Goal: Navigation & Orientation: Find specific page/section

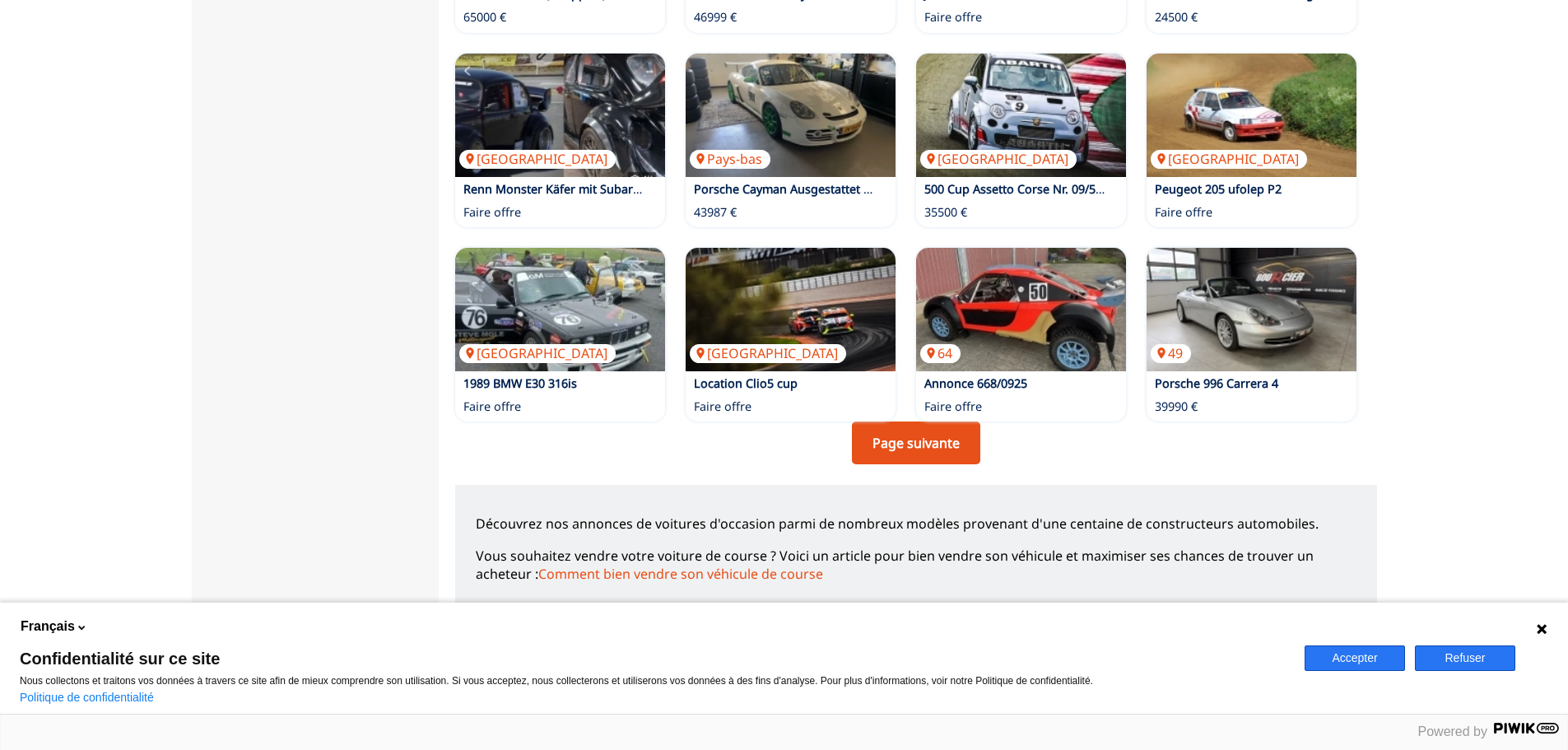
scroll to position [1071, 0]
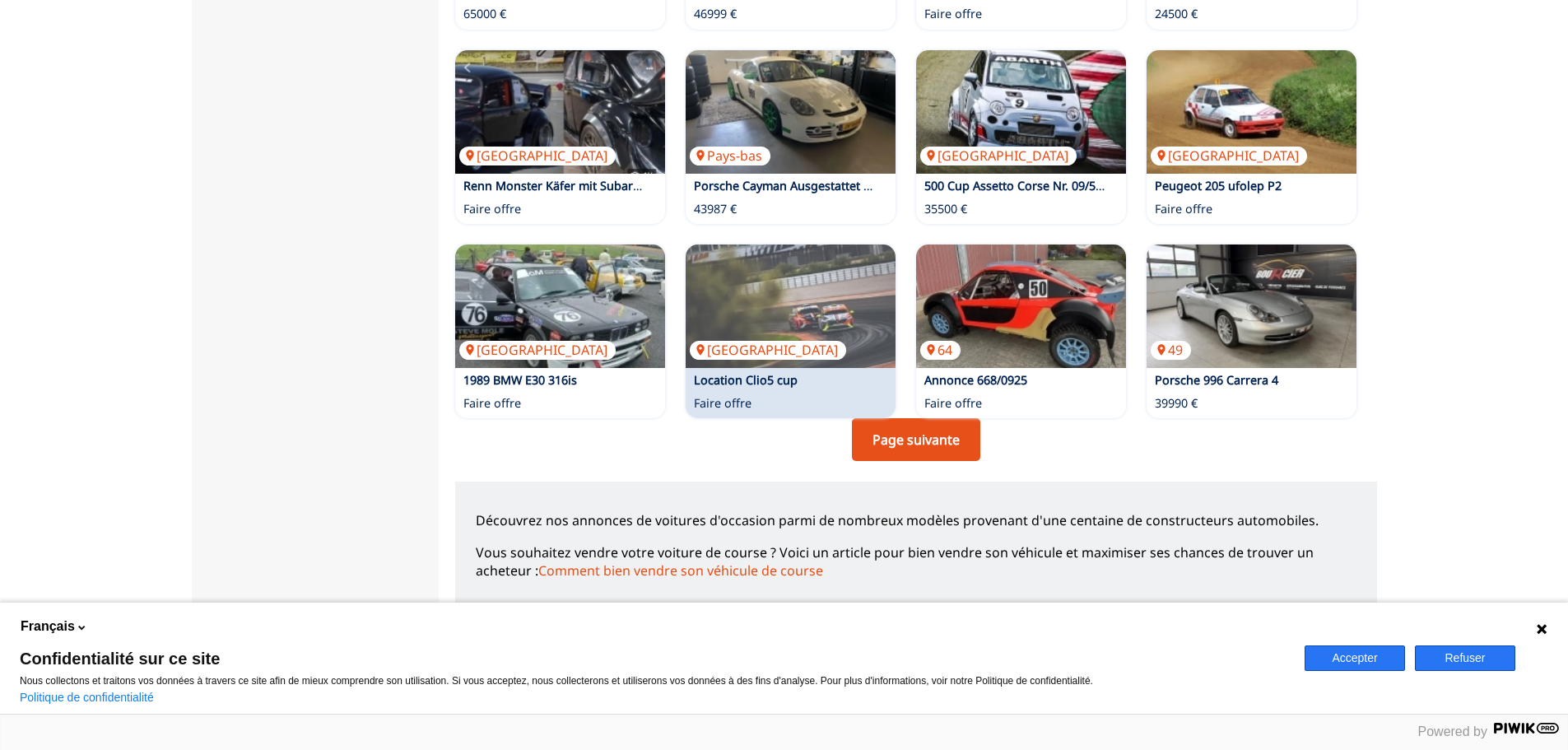
click at [868, 442] on link "Page suivante" at bounding box center [916, 439] width 128 height 42
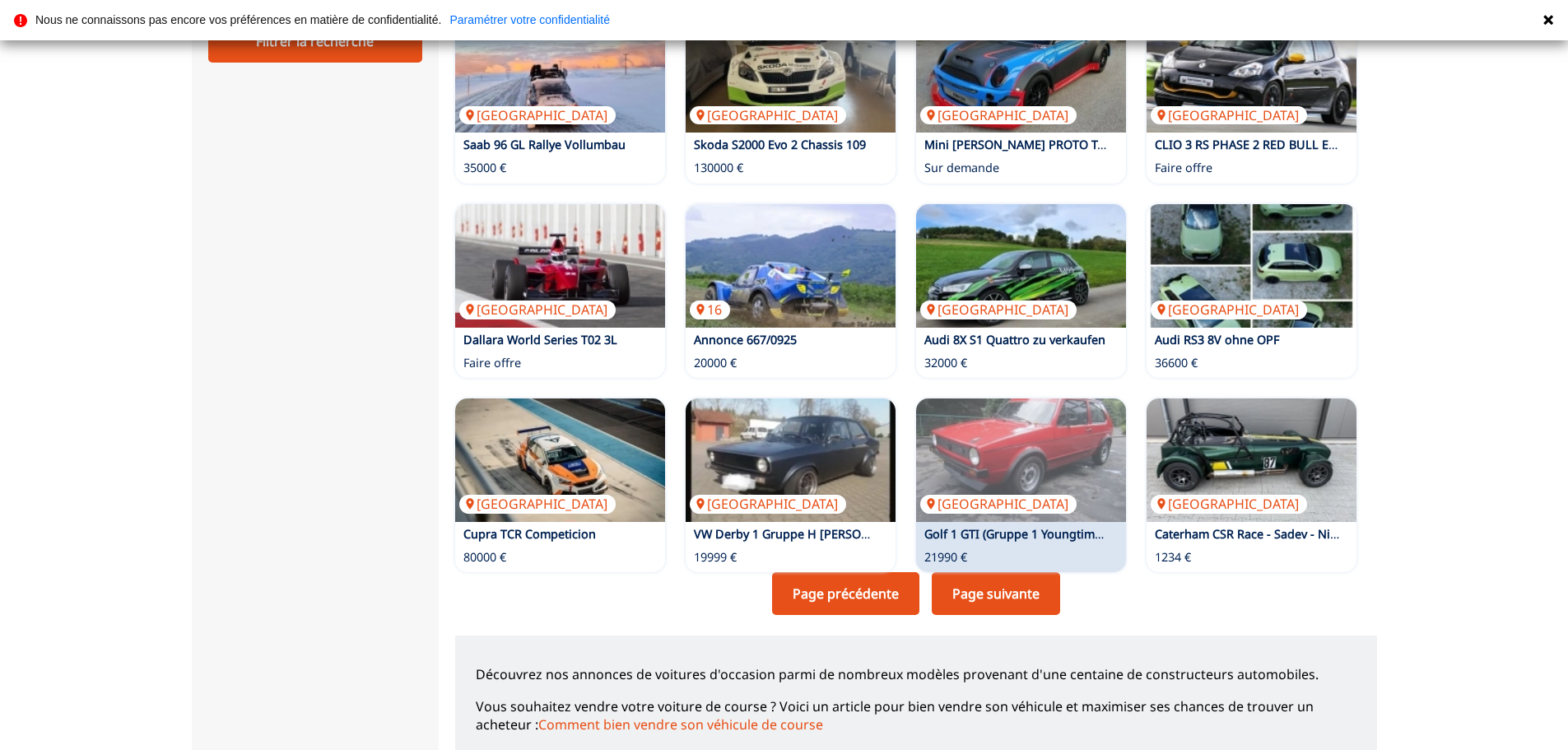
scroll to position [961, 0]
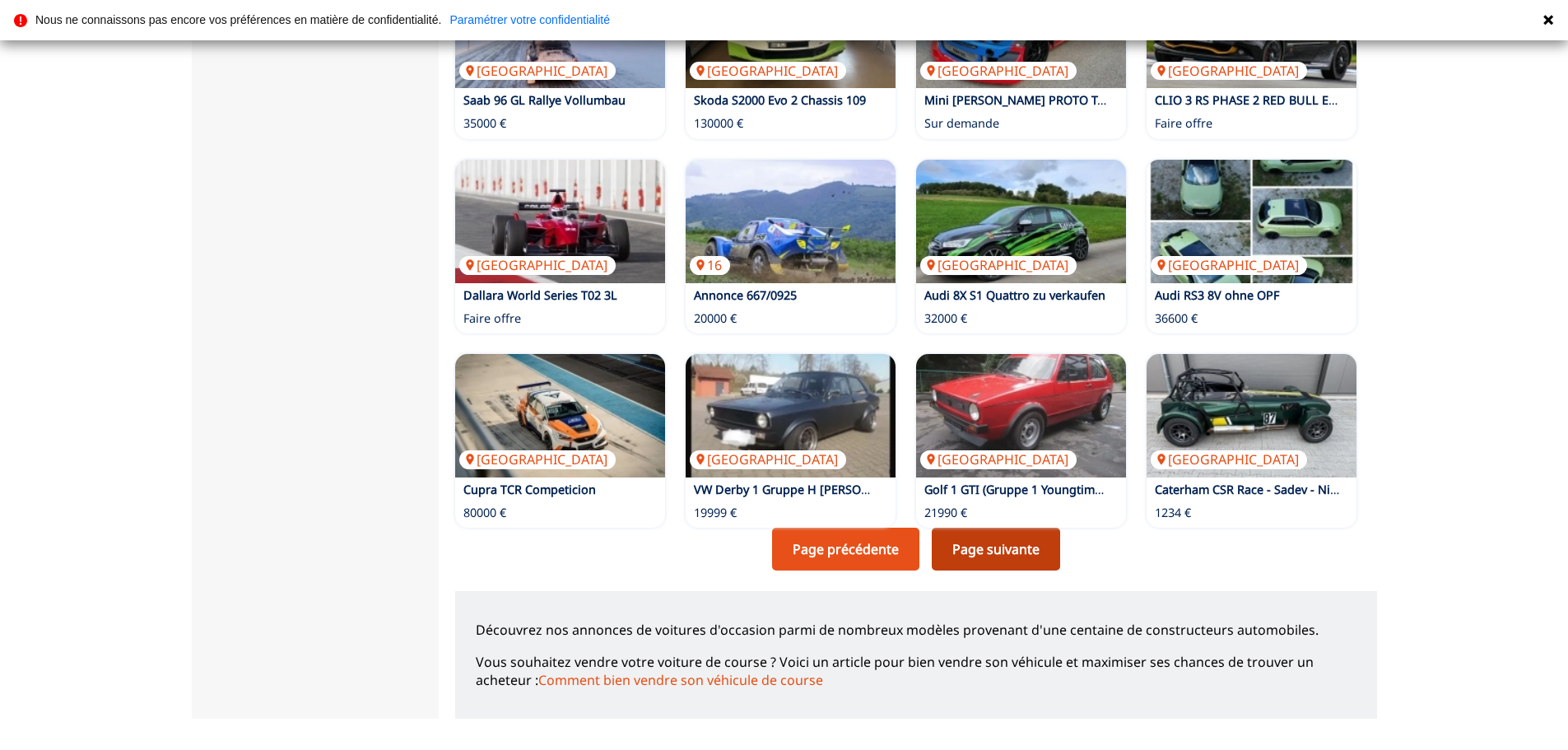
click at [1002, 553] on link "Page suivante" at bounding box center [996, 548] width 128 height 42
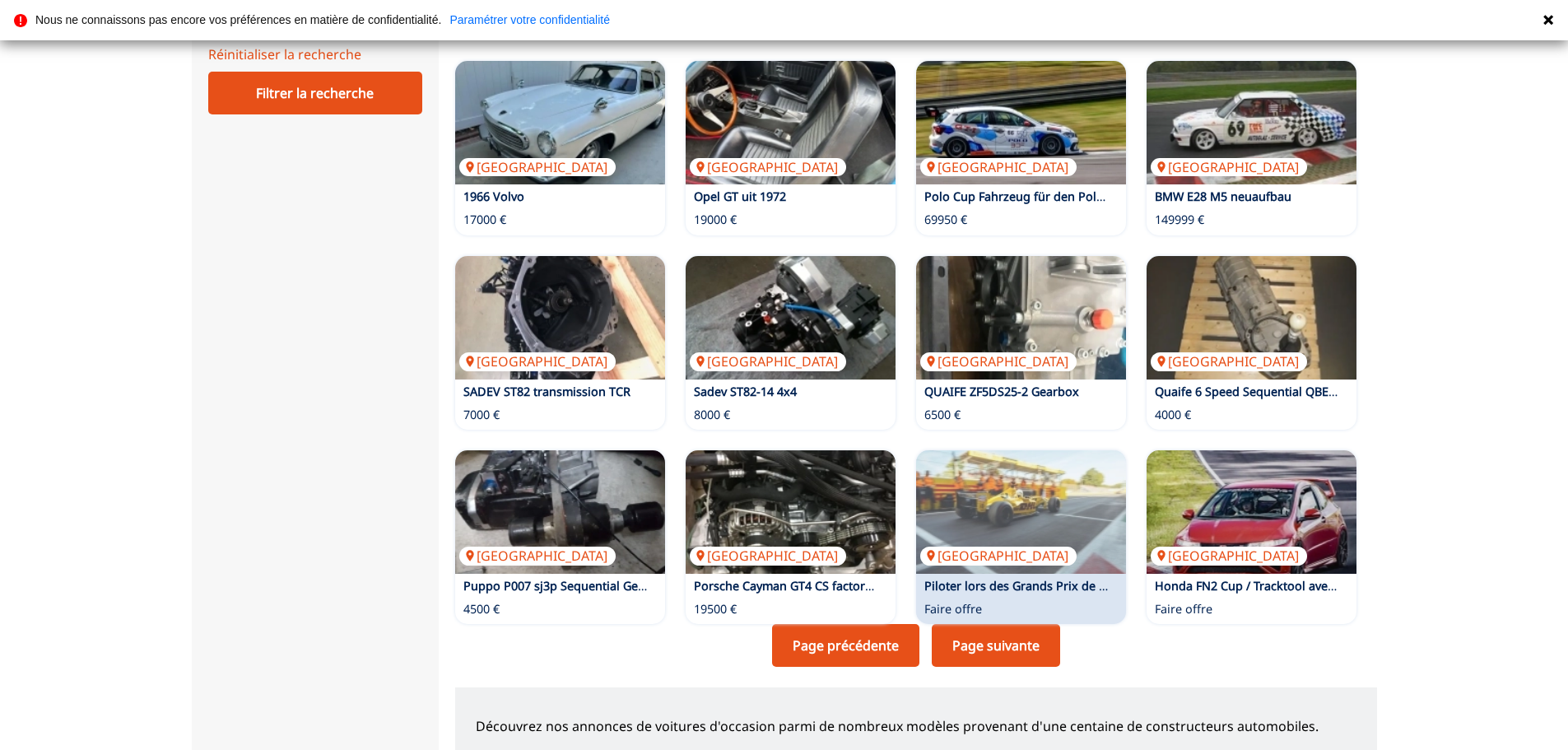
scroll to position [879, 0]
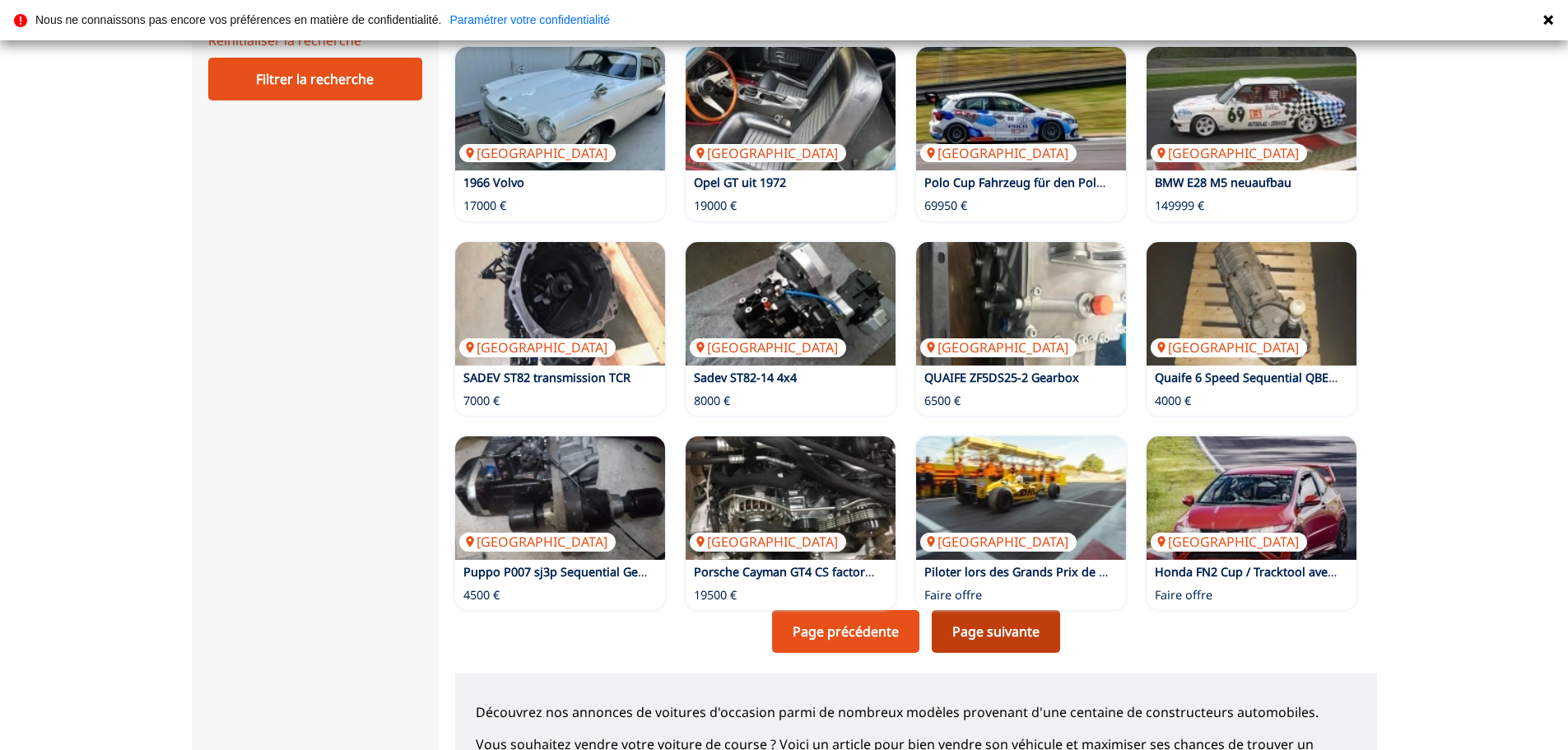
click at [954, 632] on link "Page suivante" at bounding box center [996, 631] width 128 height 42
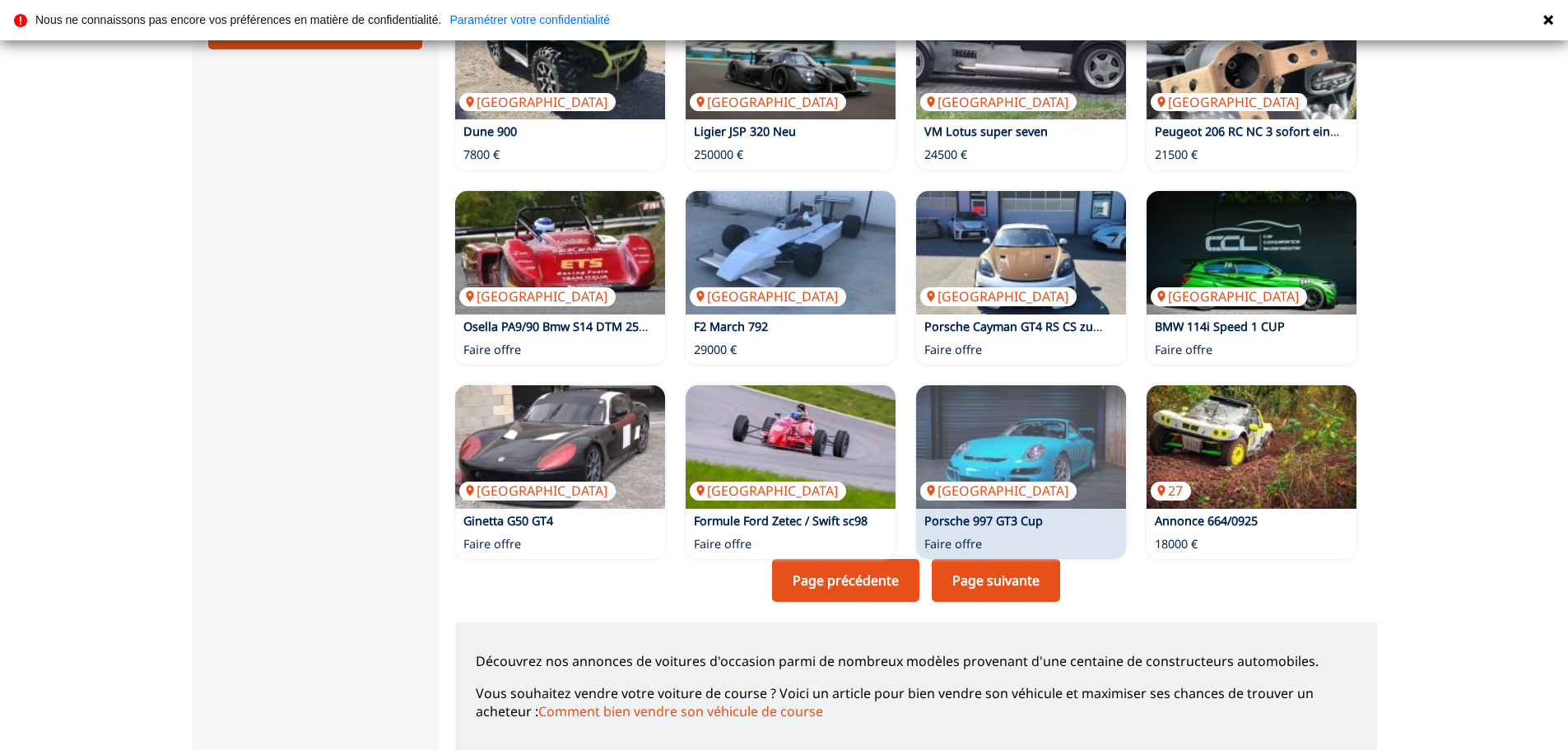
scroll to position [933, 0]
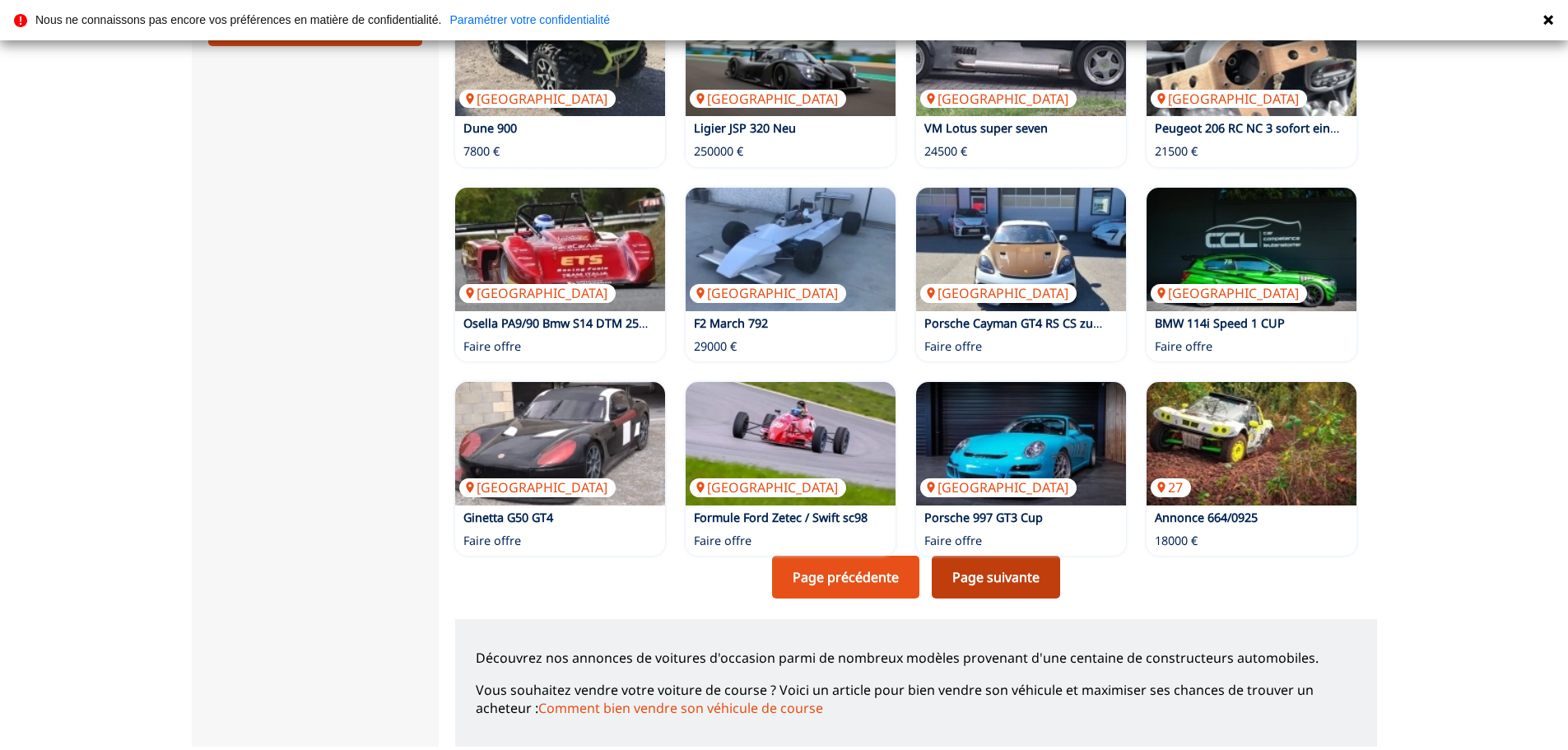
click at [983, 584] on link "Page suivante" at bounding box center [996, 577] width 128 height 42
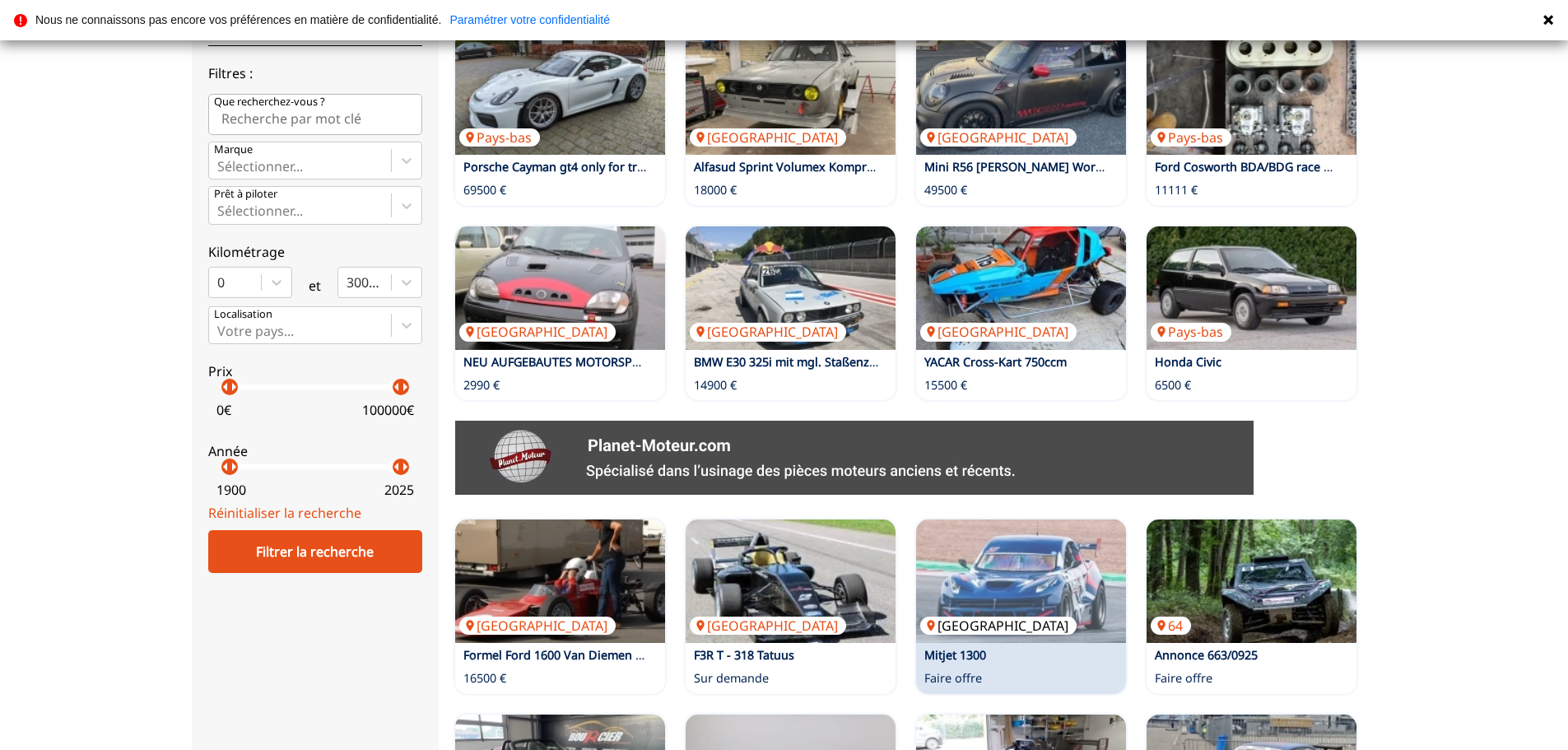
scroll to position [412, 0]
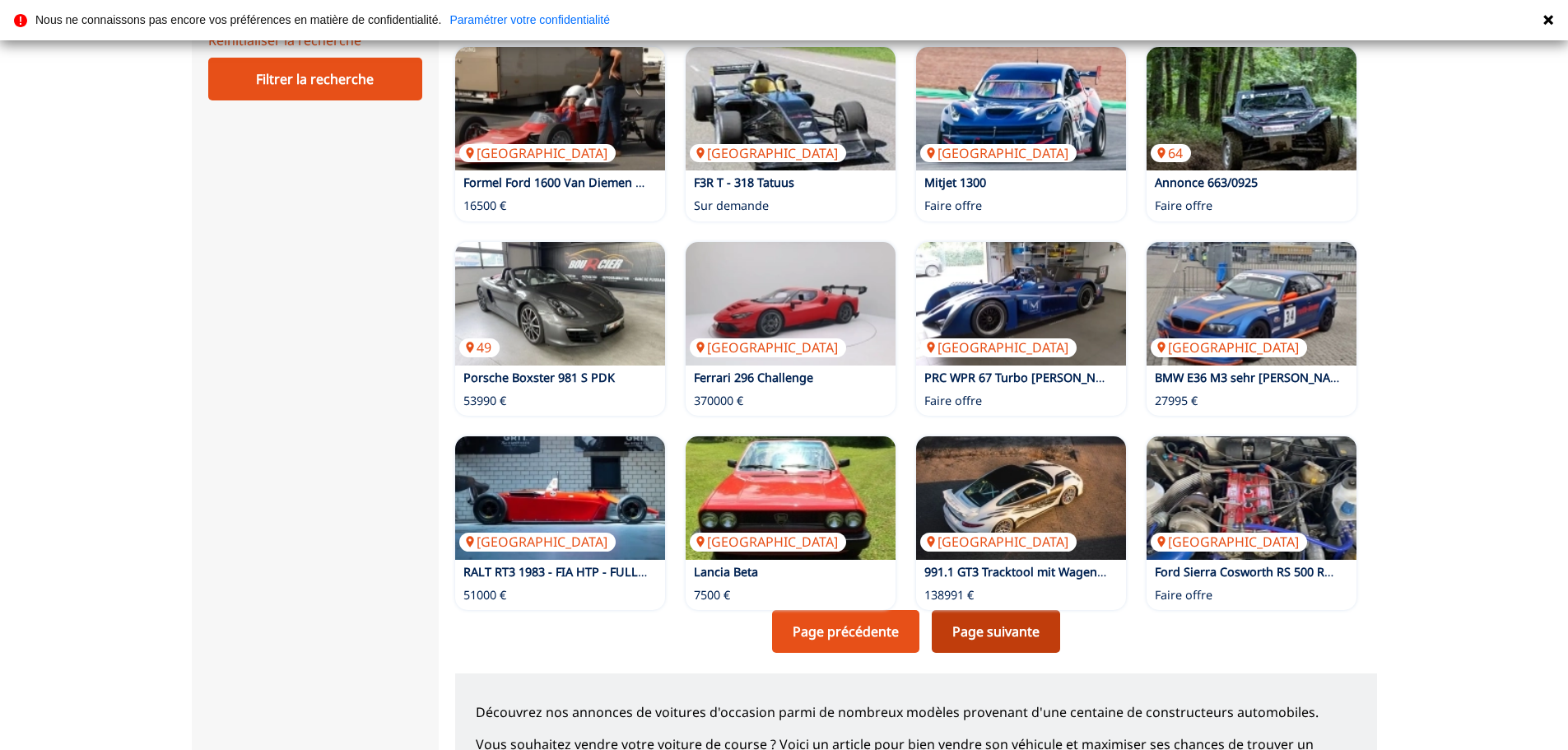
click at [1000, 644] on link "Page suivante" at bounding box center [996, 631] width 128 height 42
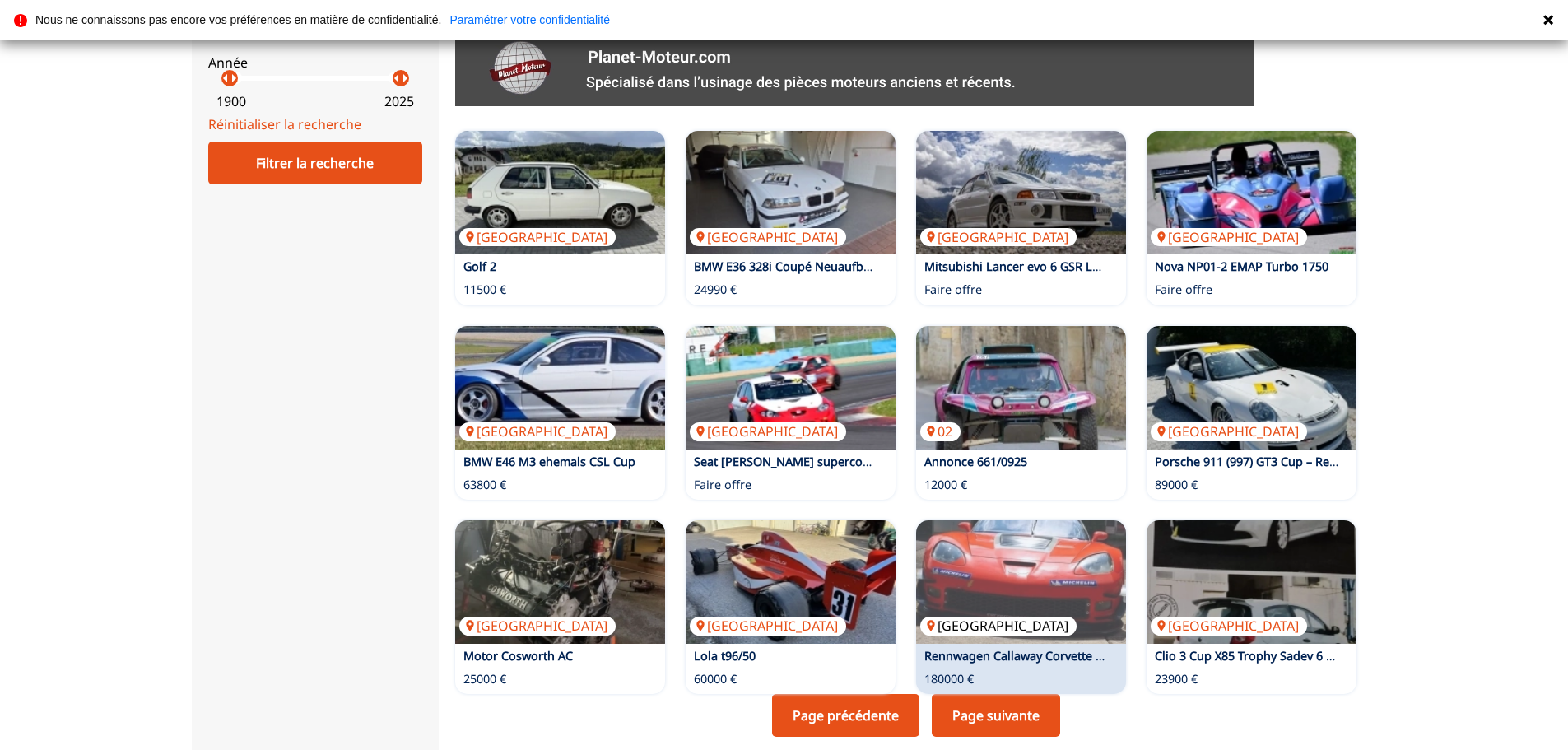
scroll to position [823, 0]
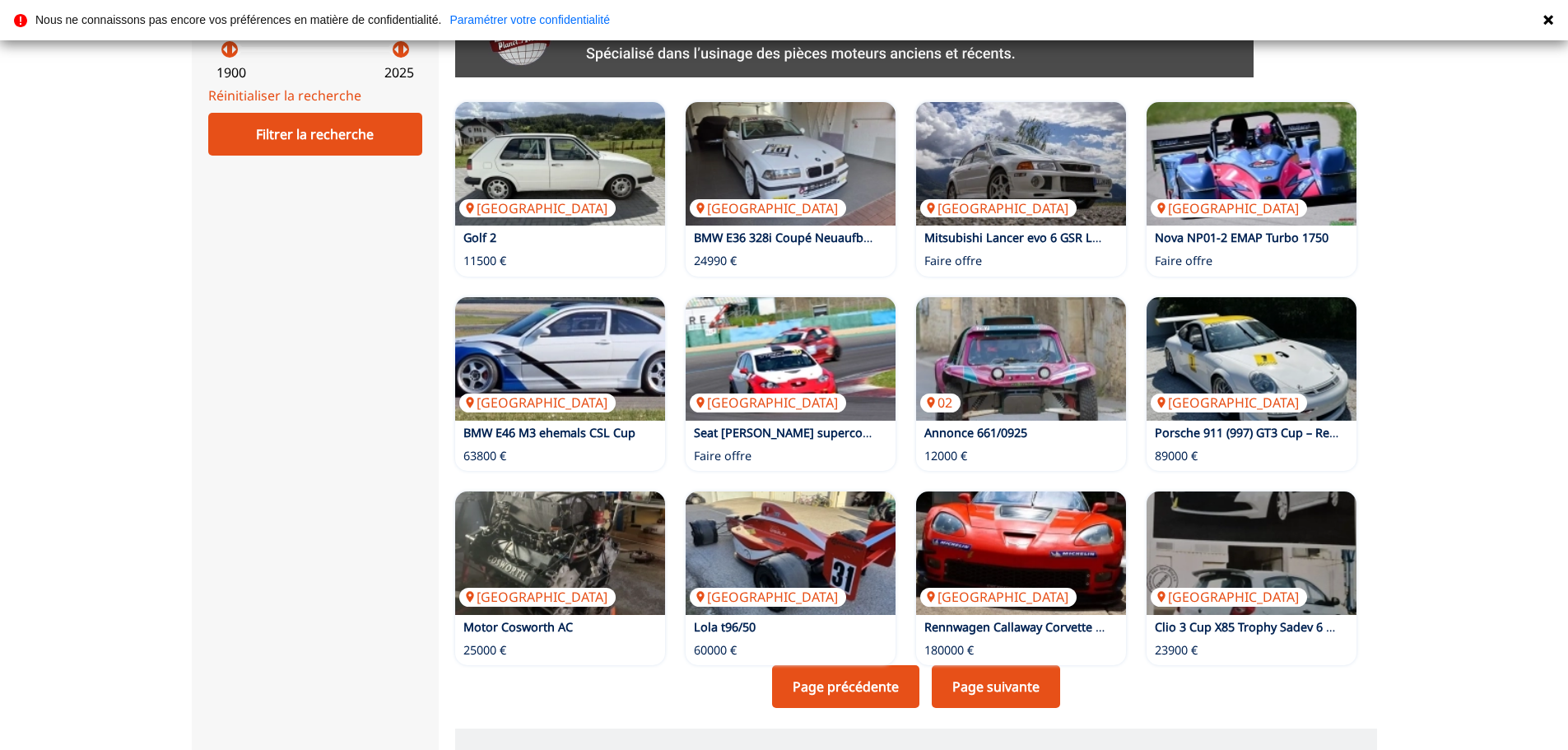
scroll to position [879, 0]
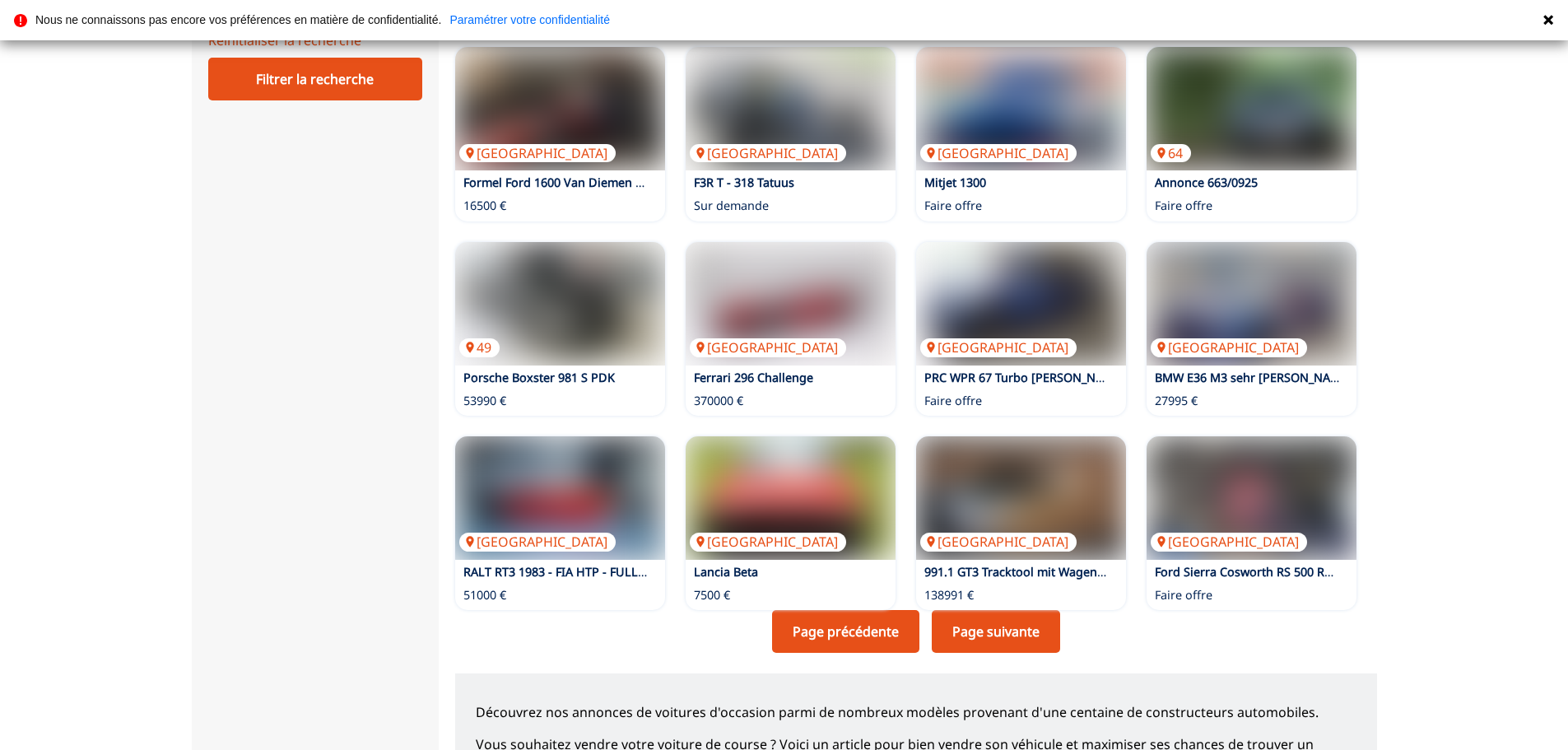
scroll to position [933, 0]
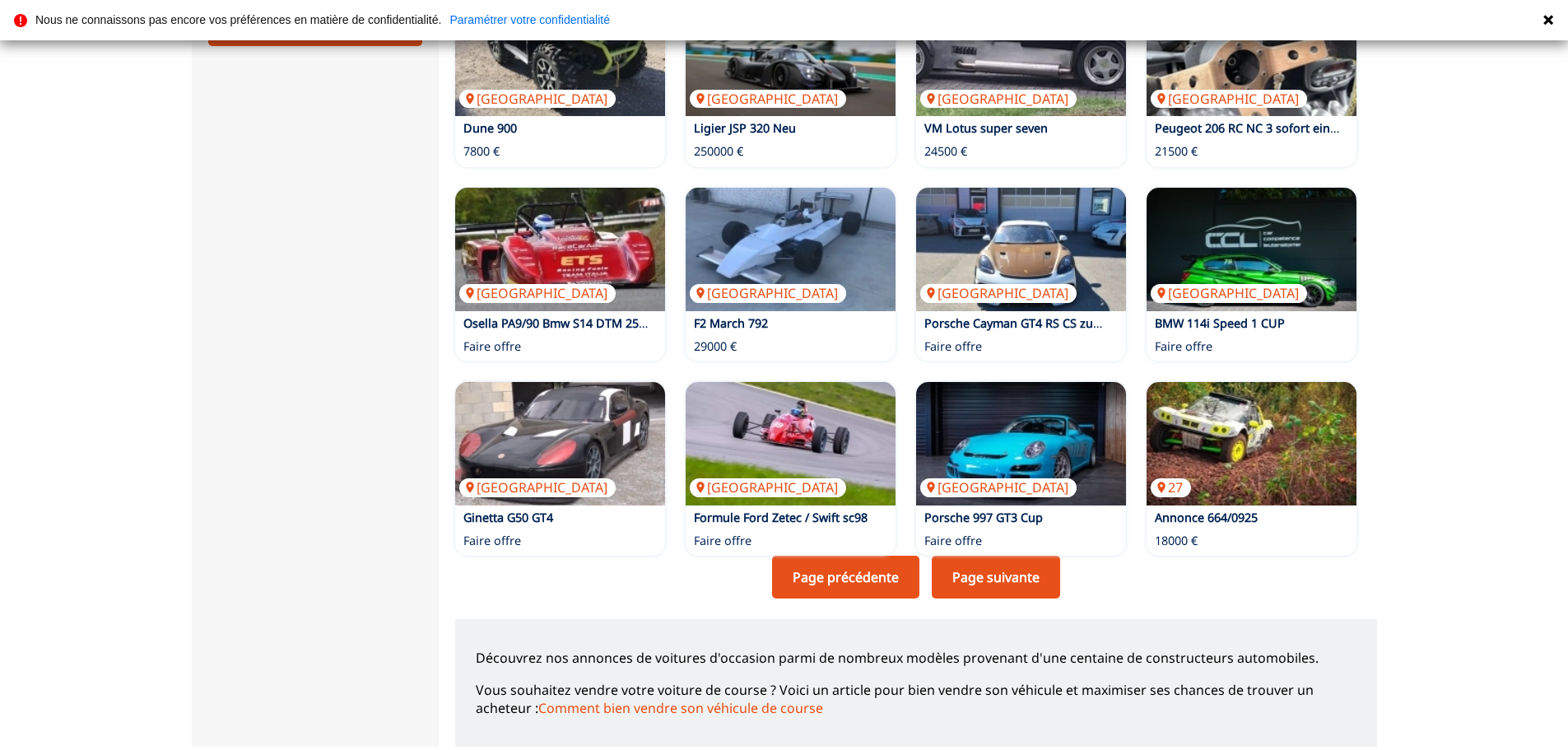
scroll to position [879, 0]
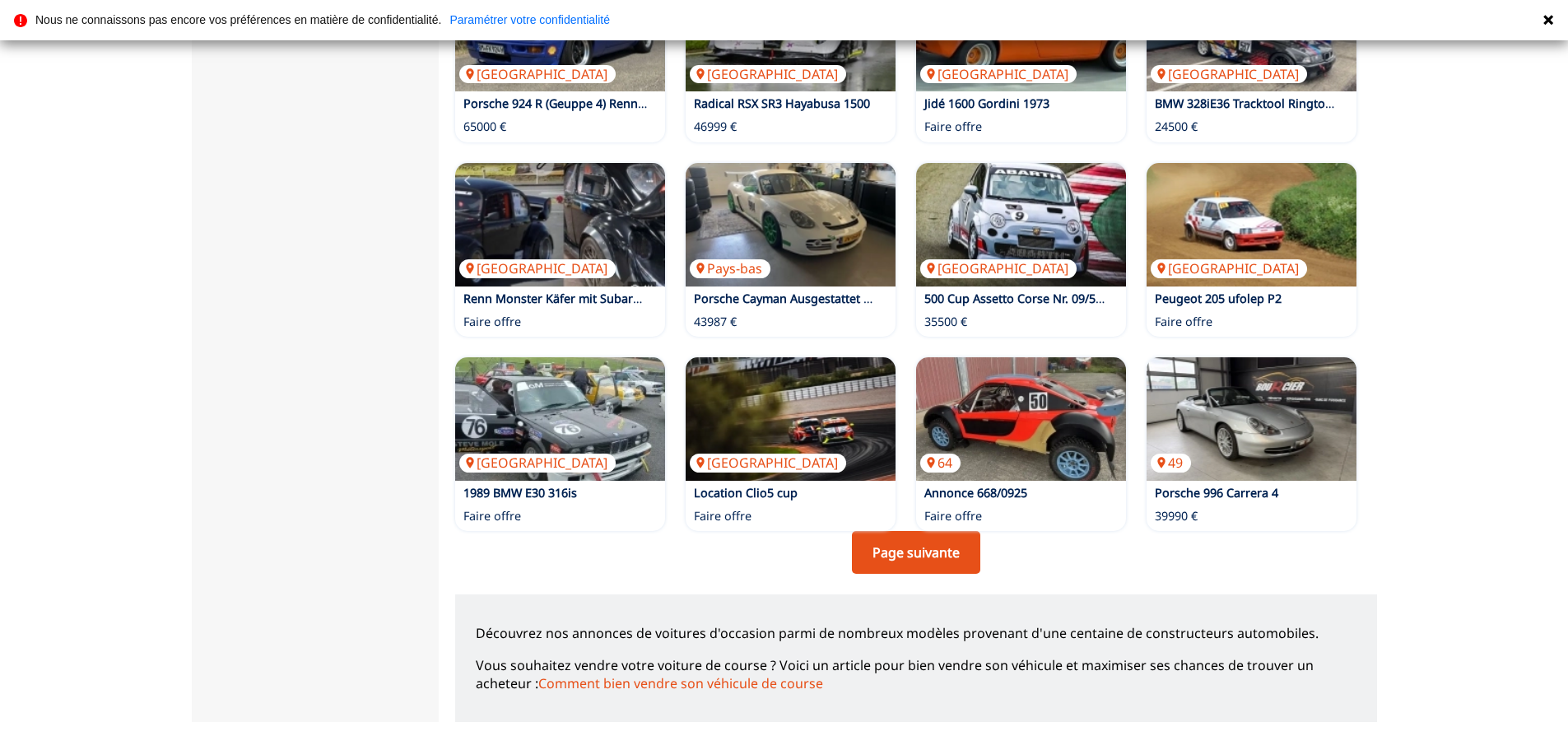
scroll to position [961, 0]
